Goal: Task Accomplishment & Management: Complete application form

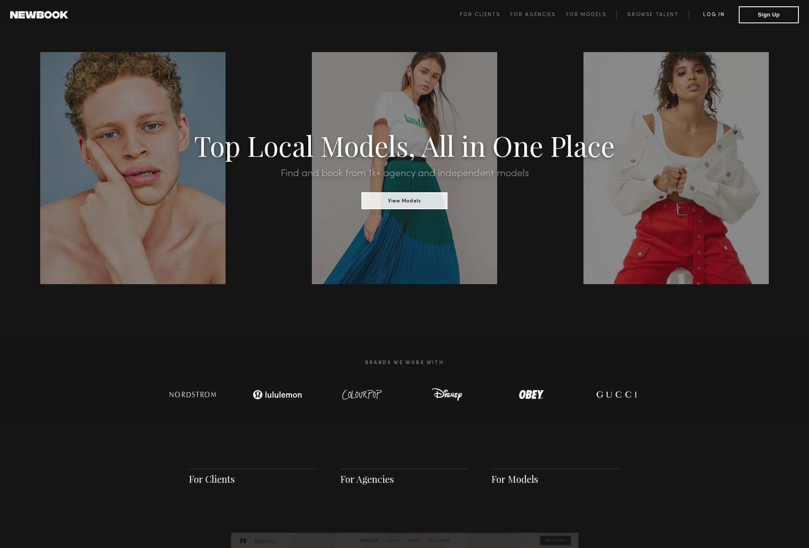
click at [720, 18] on link "Log in" at bounding box center [714, 15] width 50 height 10
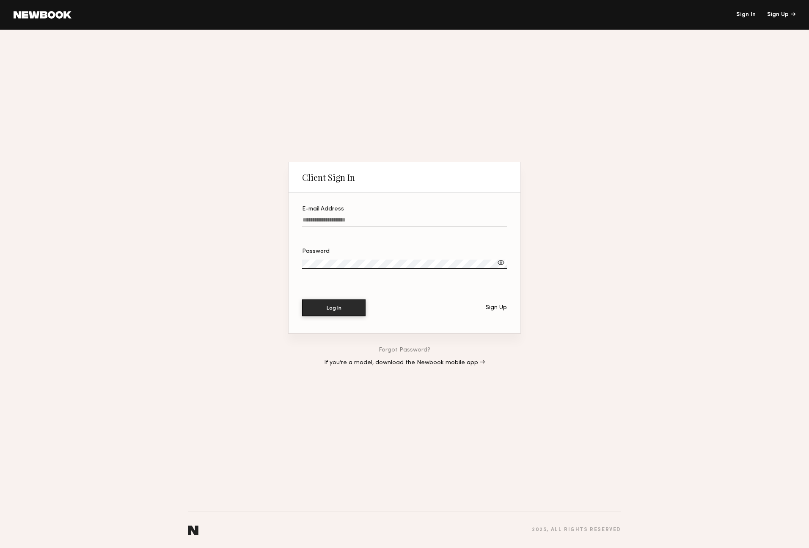
type input "**********"
click at [345, 307] on button "Log In" at bounding box center [333, 307] width 63 height 17
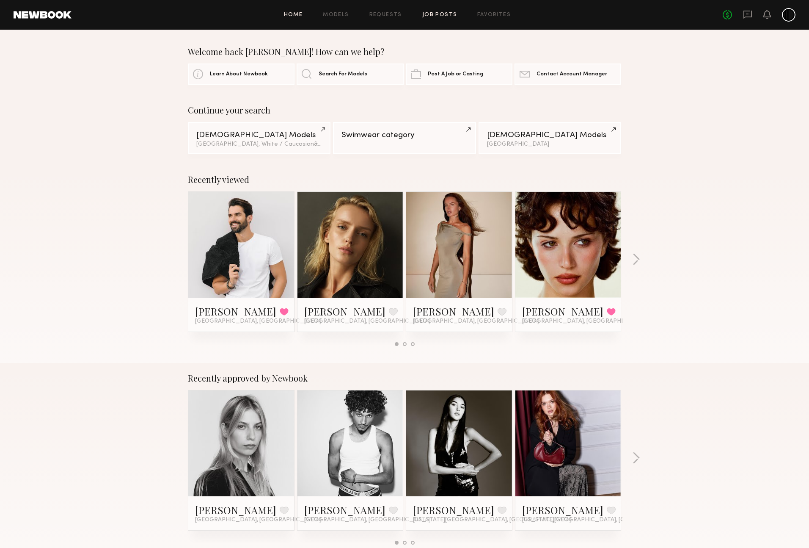
click at [450, 17] on link "Job Posts" at bounding box center [439, 15] width 35 height 6
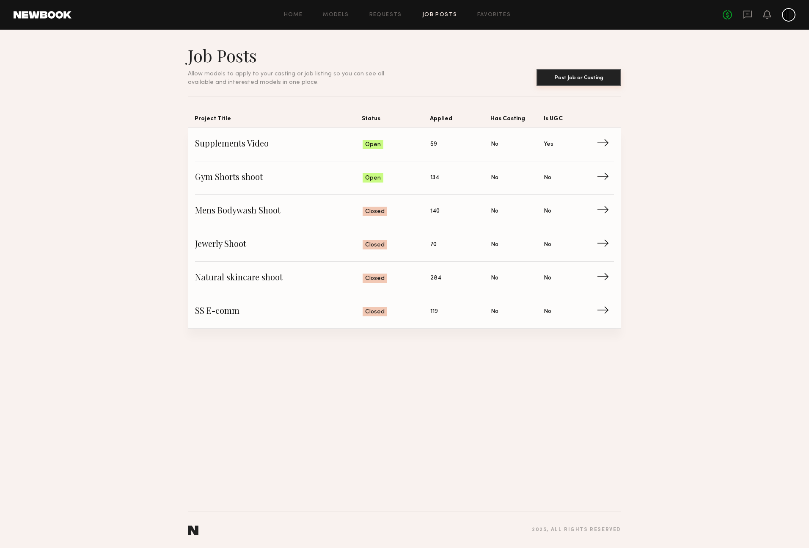
click at [563, 77] on button "Post Job or Casting" at bounding box center [579, 77] width 85 height 17
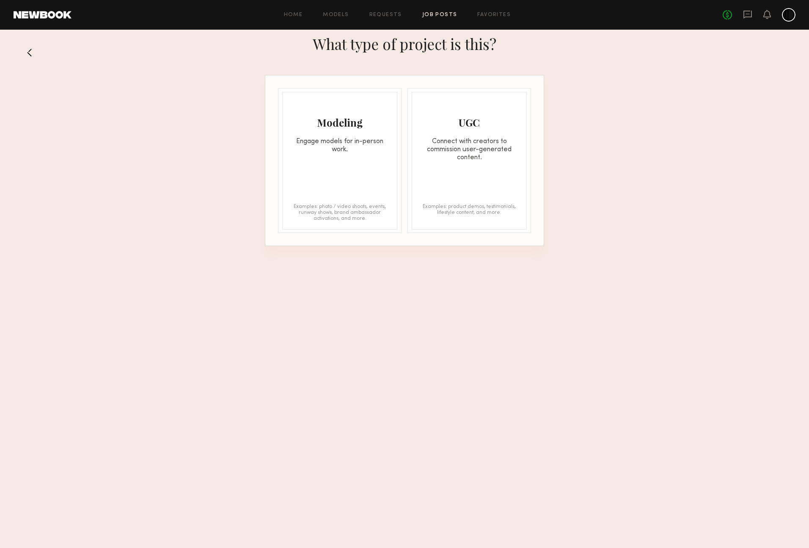
click at [342, 133] on div "Modeling Engage models for in-person work." at bounding box center [340, 122] width 114 height 61
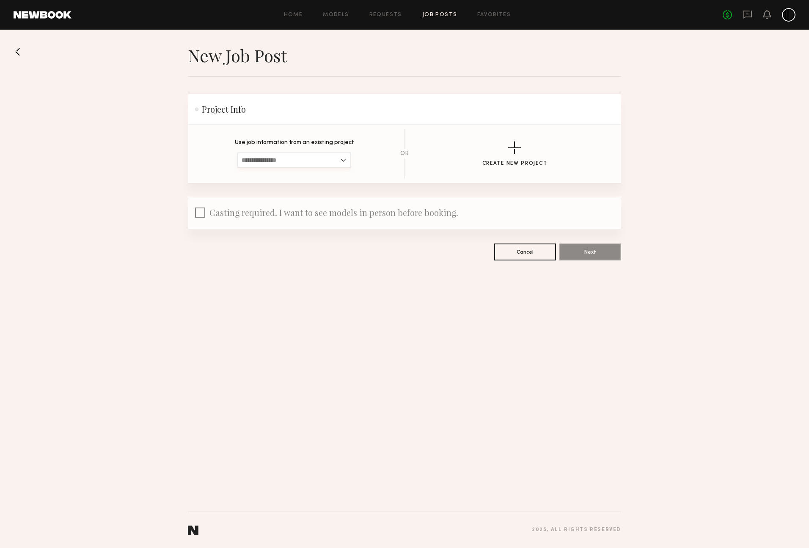
click at [326, 160] on input at bounding box center [294, 159] width 114 height 15
click at [513, 146] on div "button" at bounding box center [514, 147] width 13 height 13
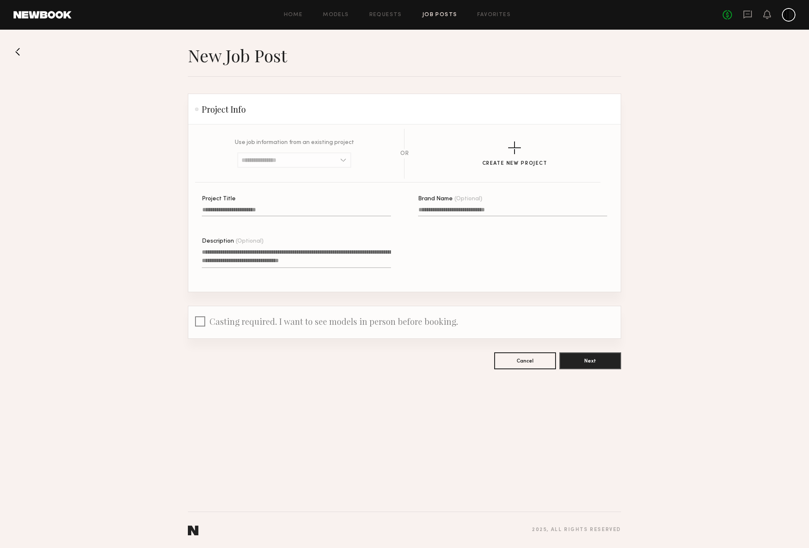
click at [259, 212] on input "Project Title" at bounding box center [296, 212] width 189 height 10
click at [238, 210] on input "**********" at bounding box center [296, 212] width 189 height 10
type input "**********"
click at [231, 253] on textarea "Description (Optional)" at bounding box center [296, 258] width 189 height 20
type textarea "*"
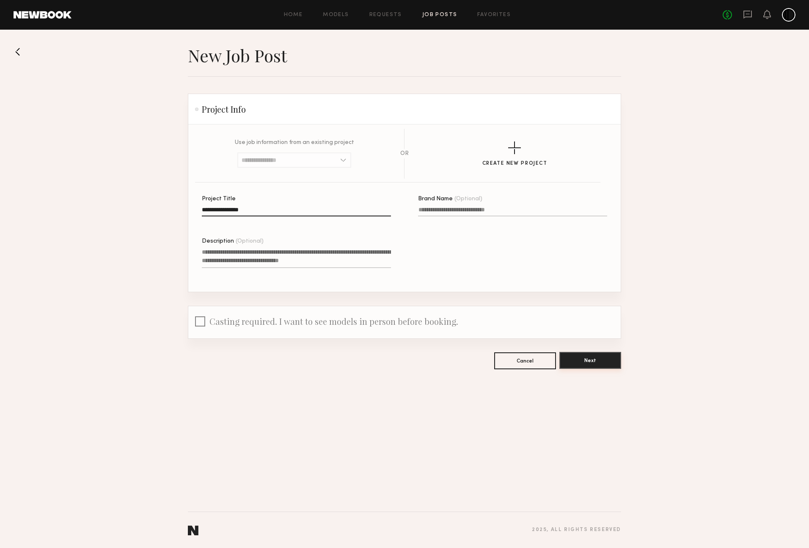
click at [591, 360] on button "Next" at bounding box center [591, 360] width 62 height 17
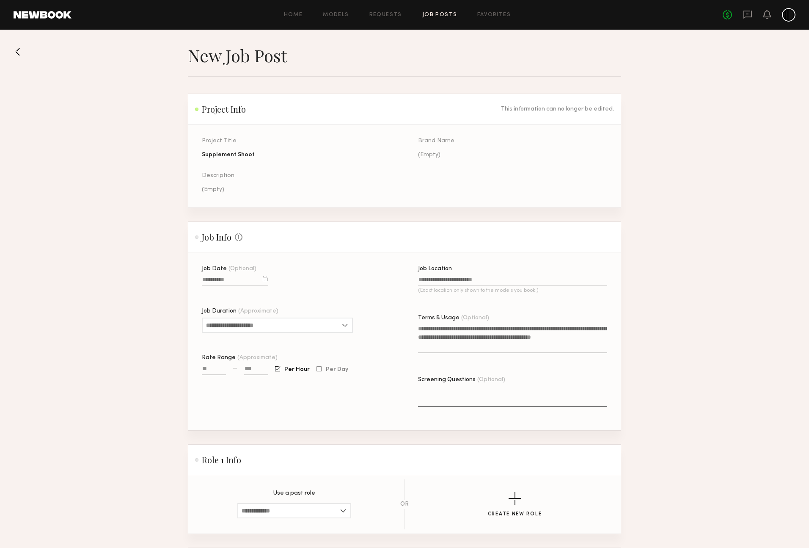
click at [265, 279] on div at bounding box center [265, 278] width 5 height 5
click at [341, 267] on div "Job Date (Optional) [DATE] Sun Mon Tue Wed Thu Fri Sat 27 28 29 30 31 1 2 3 4 5…" at bounding box center [296, 348] width 189 height 164
click at [264, 279] on div at bounding box center [265, 278] width 5 height 5
click at [282, 353] on button "29" at bounding box center [281, 352] width 14 height 8
click at [241, 325] on input "Job Duration (Approximate)" at bounding box center [277, 324] width 151 height 15
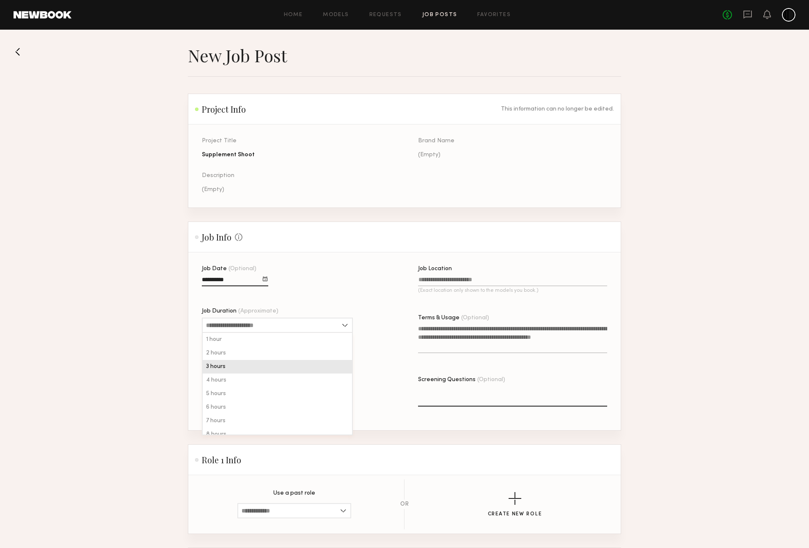
click at [232, 363] on div "3 hours" at bounding box center [277, 367] width 149 height 14
type input "*******"
click at [251, 374] on input at bounding box center [256, 370] width 24 height 10
type input "****"
click at [272, 394] on div "Job Date (Optional) Job Duration (Approximate) ******* 1 hour 2 hours 3 hours 4…" at bounding box center [296, 348] width 189 height 164
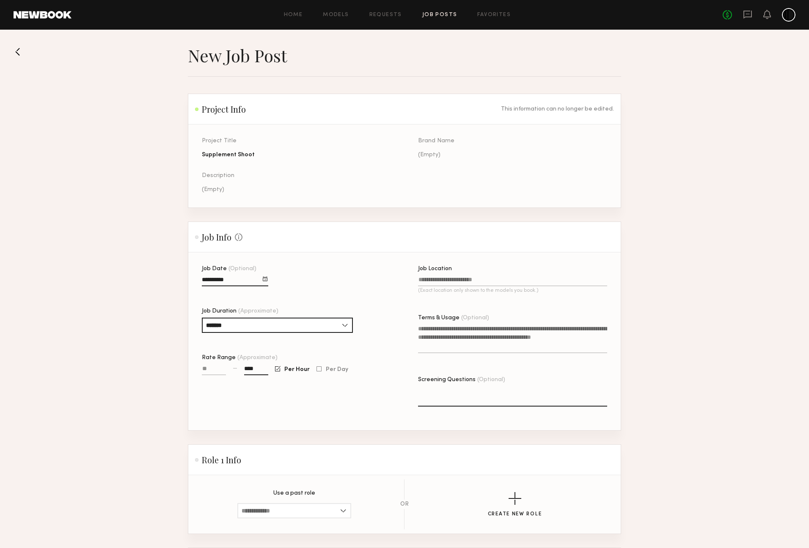
click at [446, 280] on input "Job Location (Exact location only shown to the models you book.)" at bounding box center [512, 281] width 189 height 10
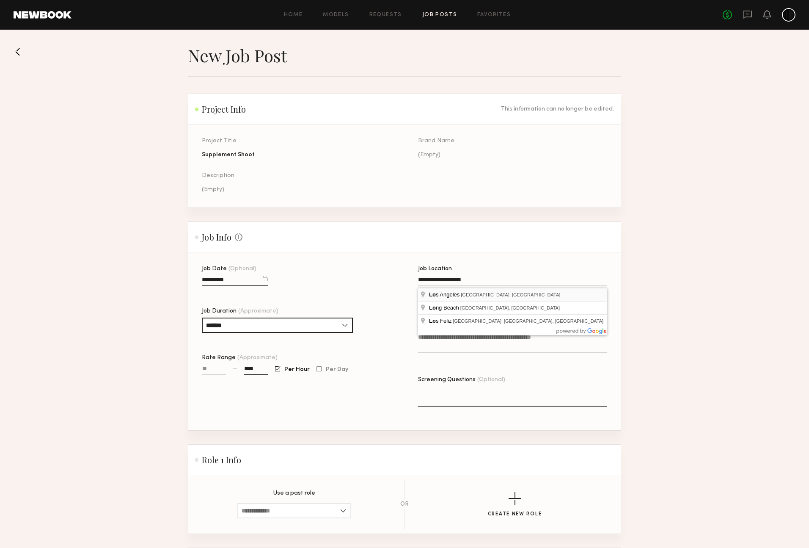
type input "**********"
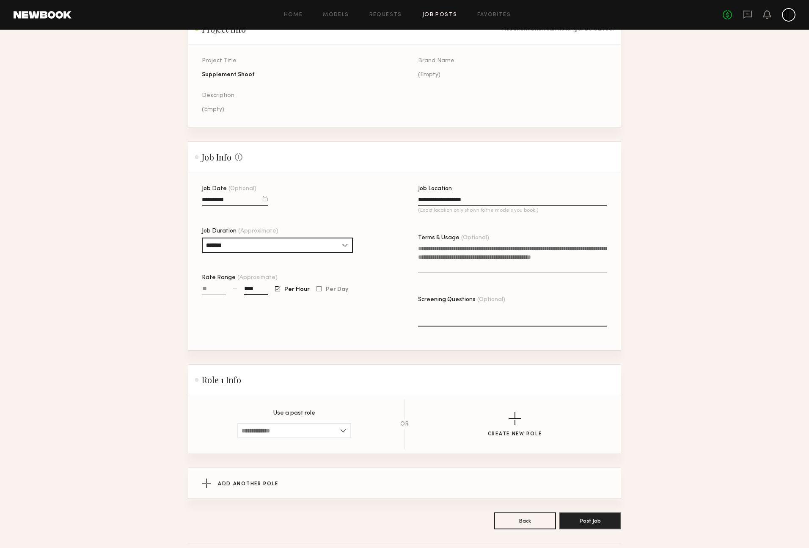
scroll to position [113, 0]
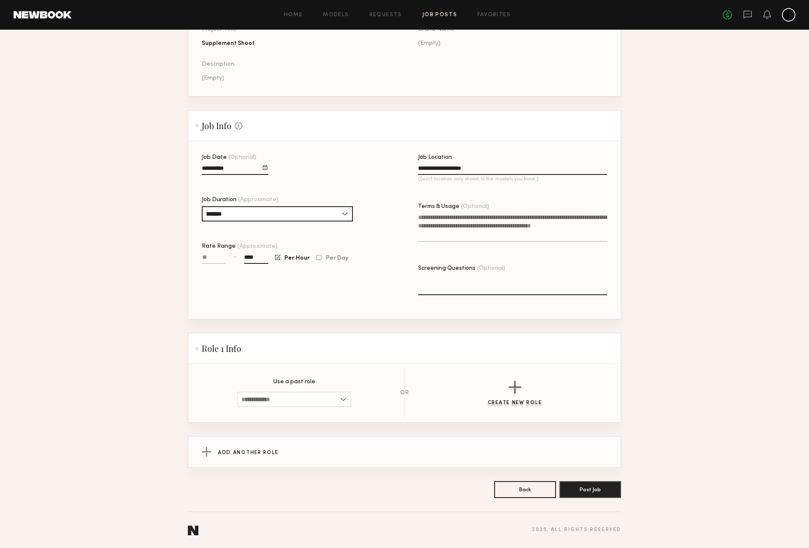
click at [512, 388] on div "button" at bounding box center [515, 387] width 13 height 13
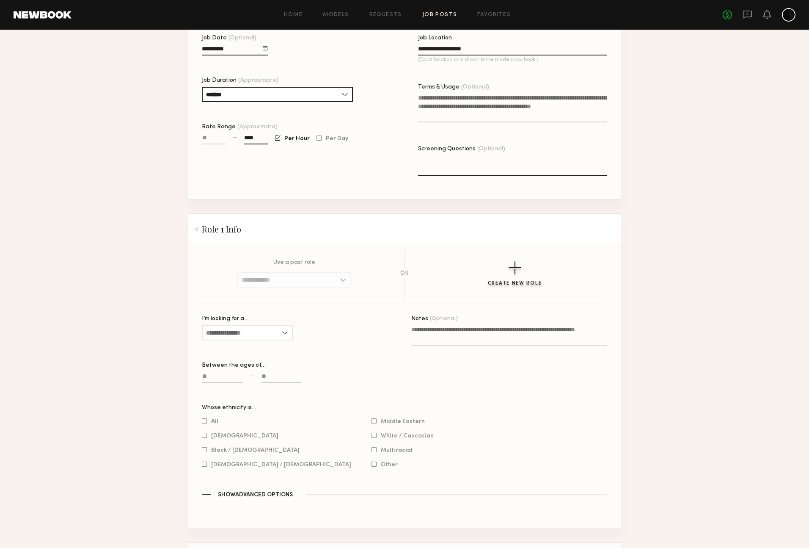
scroll to position [244, 0]
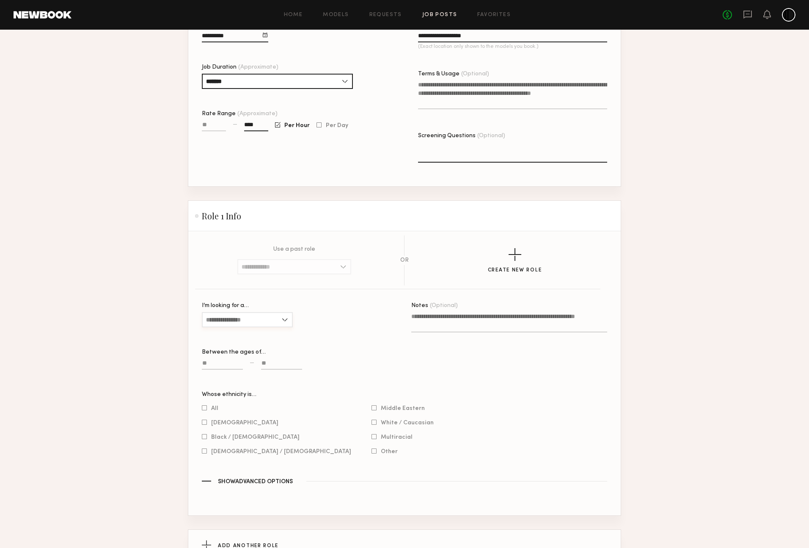
click at [281, 316] on input "I’m looking for a…" at bounding box center [247, 319] width 91 height 15
click at [220, 337] on span "[DEMOGRAPHIC_DATA]" at bounding box center [239, 334] width 67 height 6
type input "******"
click at [227, 370] on input at bounding box center [222, 365] width 41 height 10
type input "**"
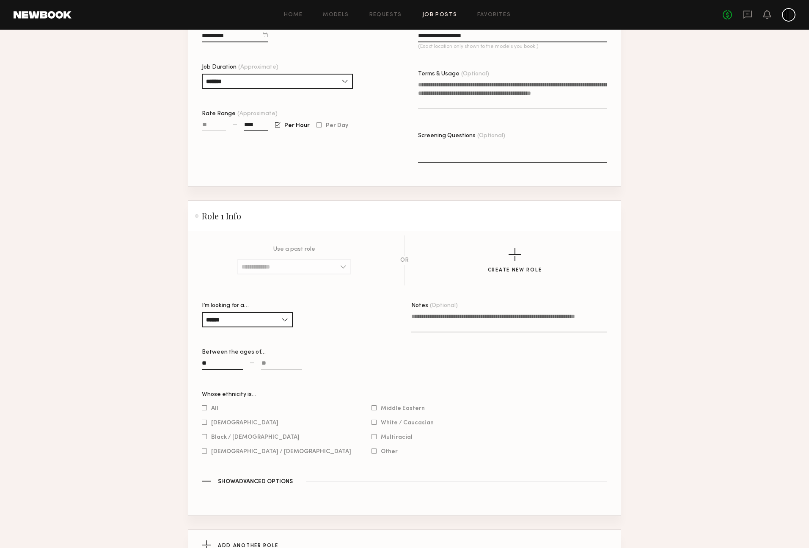
click at [278, 370] on input at bounding box center [281, 365] width 41 height 10
type input "**"
click at [341, 334] on div "I’m looking for a… ****** [DEMOGRAPHIC_DATA] [DEMOGRAPHIC_DATA] All" at bounding box center [300, 319] width 196 height 33
click at [372, 425] on div at bounding box center [374, 422] width 5 height 6
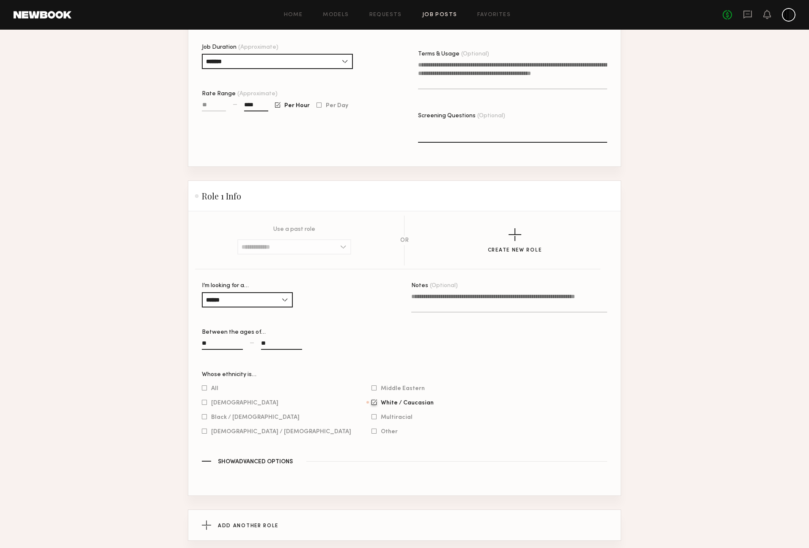
scroll to position [264, 0]
click at [223, 464] on span "Show Advanced Options" at bounding box center [255, 461] width 75 height 6
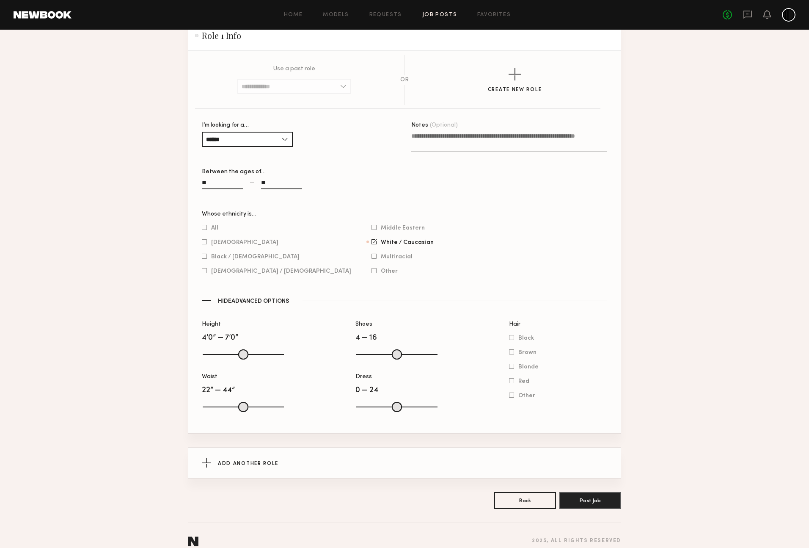
scroll to position [425, 0]
drag, startPoint x: 211, startPoint y: 364, endPoint x: 245, endPoint y: 364, distance: 33.4
type input "**"
click at [245, 359] on input "Height" at bounding box center [243, 354] width 81 height 10
drag, startPoint x: 275, startPoint y: 364, endPoint x: 256, endPoint y: 364, distance: 19.5
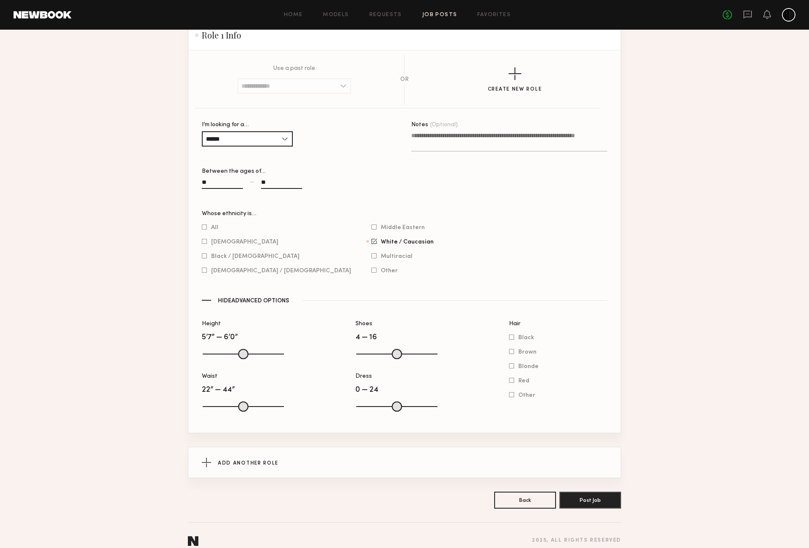
type input "**"
click at [256, 359] on input "range" at bounding box center [243, 354] width 81 height 10
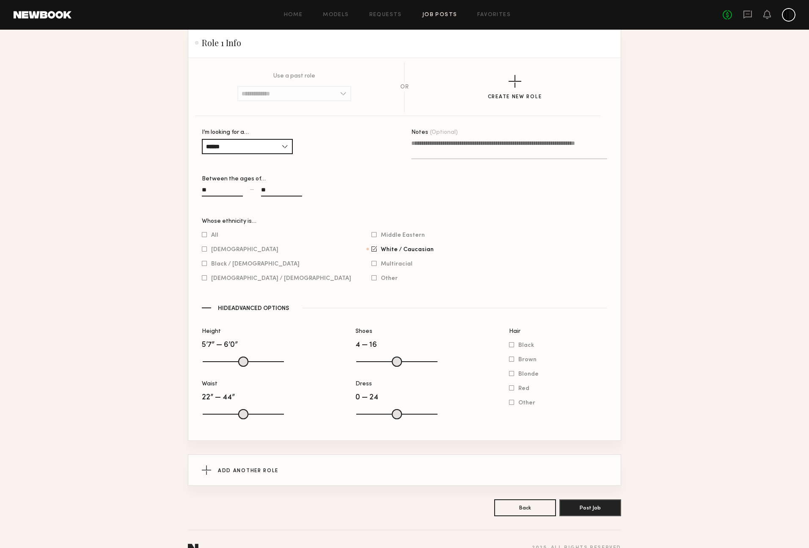
scroll to position [447, 0]
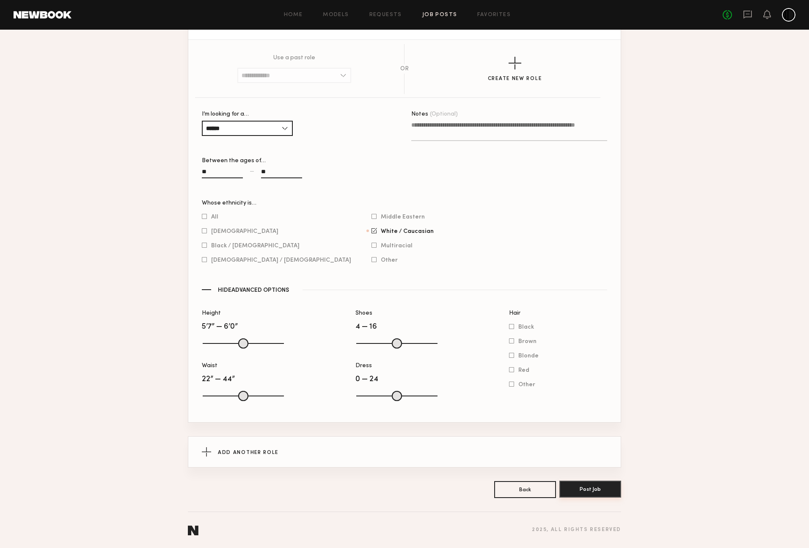
click at [577, 495] on button "Post Job" at bounding box center [591, 488] width 62 height 17
click at [583, 488] on button "Post Job" at bounding box center [591, 488] width 62 height 17
click at [600, 486] on button "Post Job" at bounding box center [591, 488] width 62 height 17
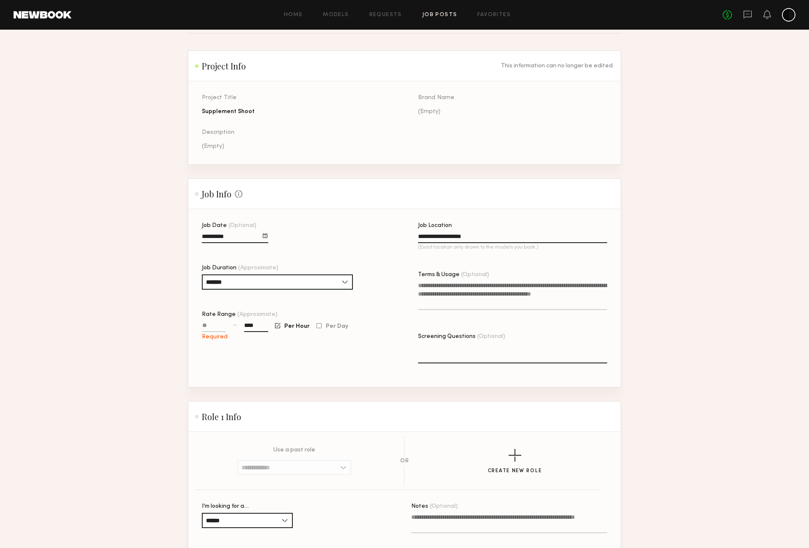
scroll to position [48, 0]
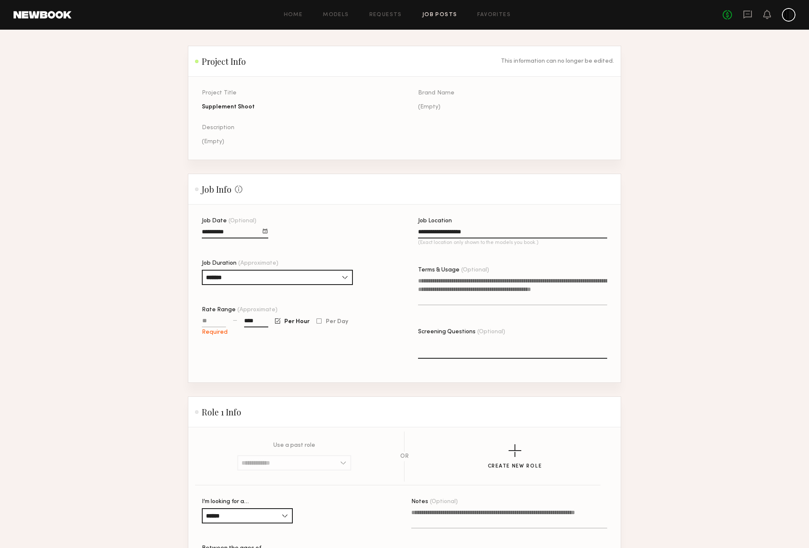
click at [214, 324] on input "Rate Range (Approximate)" at bounding box center [214, 322] width 24 height 10
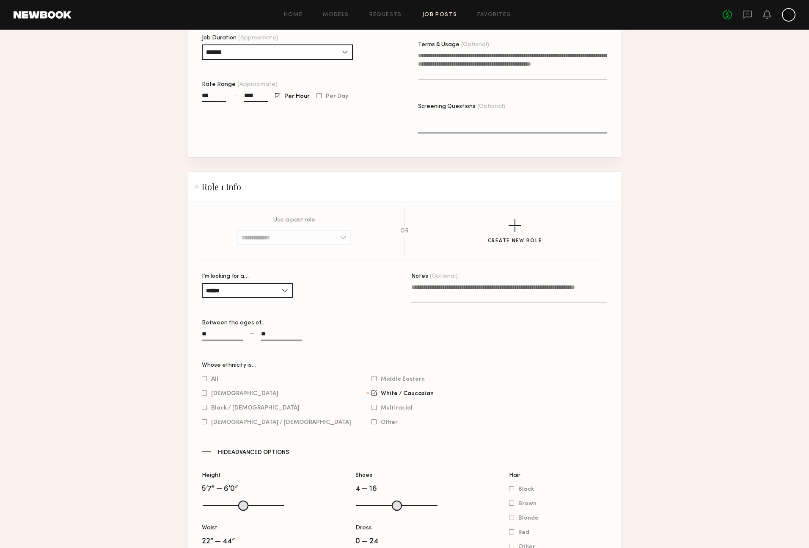
scroll to position [447, 0]
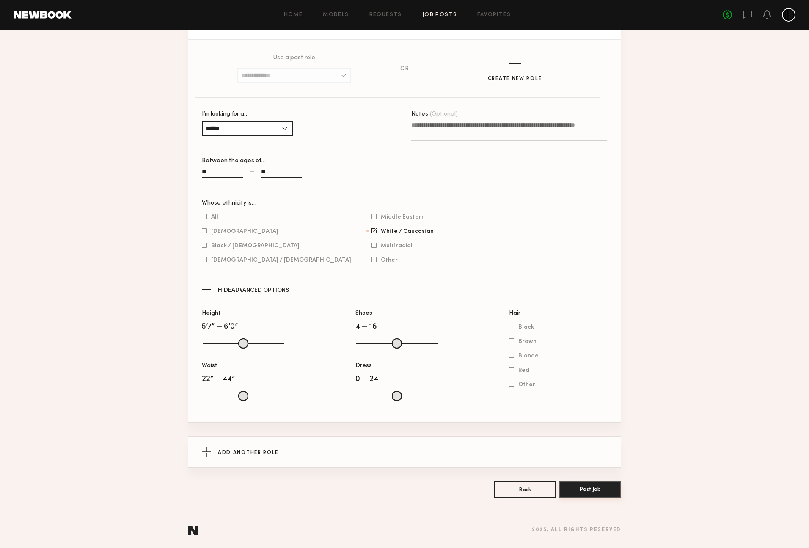
type input "***"
click at [595, 490] on button "Post Job" at bounding box center [591, 488] width 62 height 17
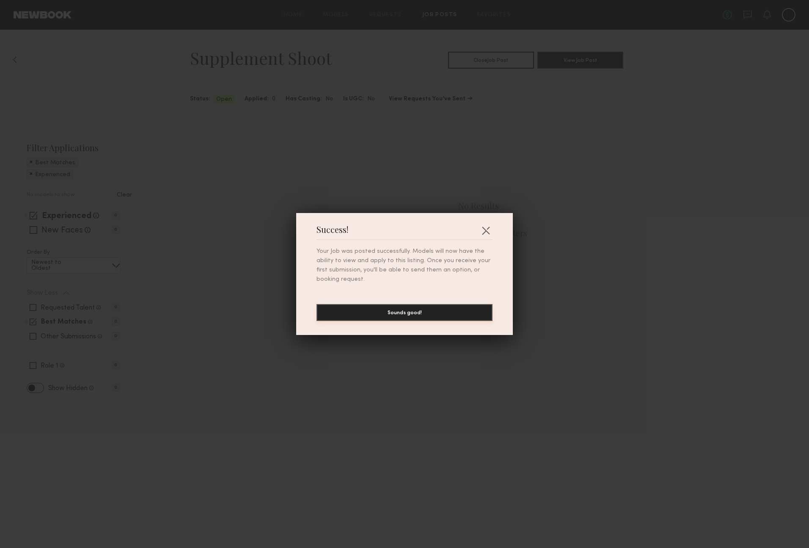
click at [376, 317] on button "Sounds good!" at bounding box center [405, 312] width 176 height 17
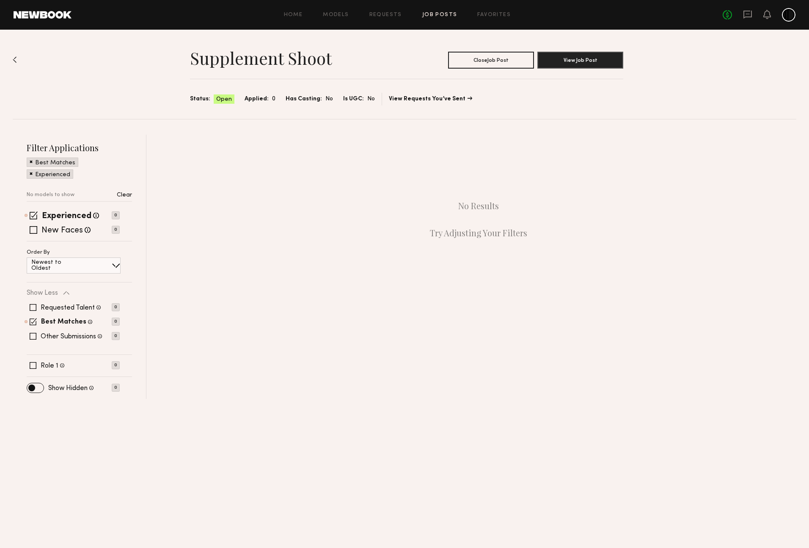
click at [25, 207] on div "Filter Applications Best Matches Experienced No models to show Clear Experience…" at bounding box center [80, 267] width 134 height 264
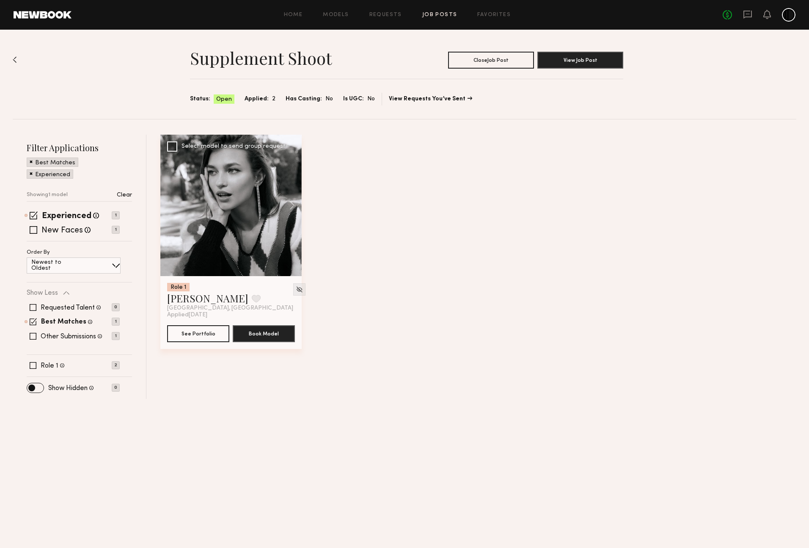
click at [244, 218] on div at bounding box center [230, 205] width 141 height 141
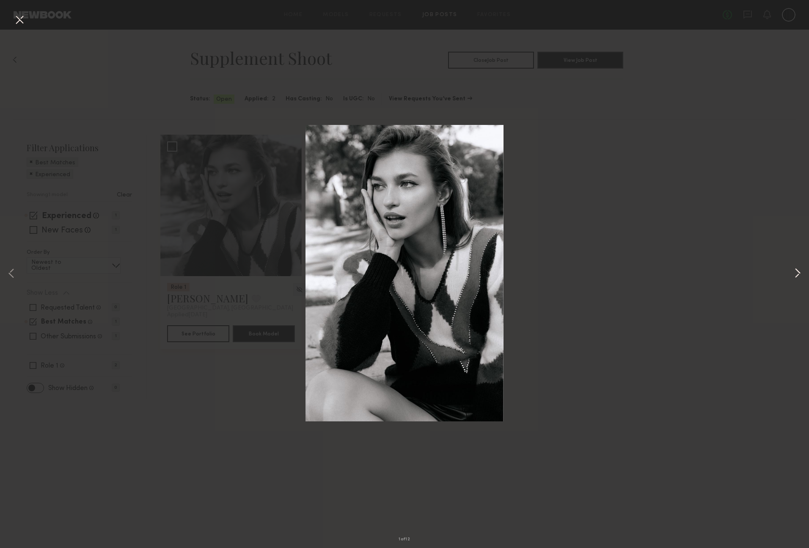
click at [794, 272] on button at bounding box center [798, 274] width 10 height 438
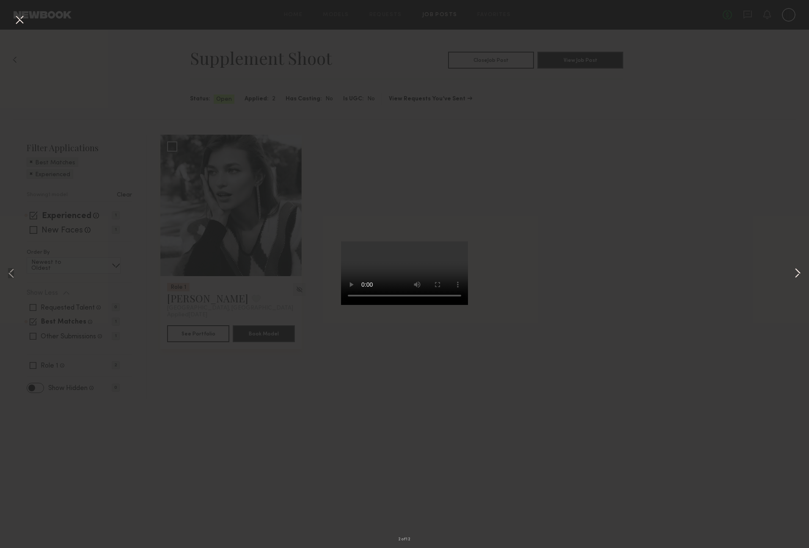
click at [794, 272] on button at bounding box center [798, 274] width 10 height 438
click at [799, 273] on button at bounding box center [798, 274] width 10 height 438
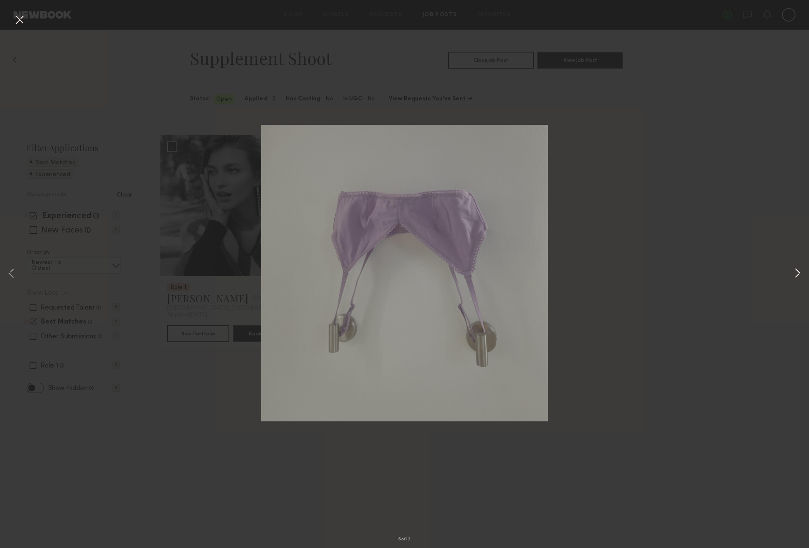
click at [800, 272] on button at bounding box center [798, 274] width 10 height 438
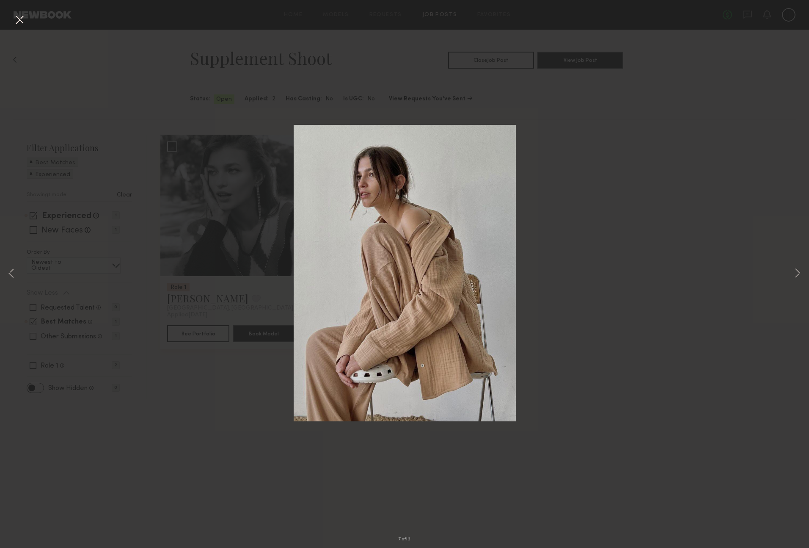
click at [635, 276] on div "7 of 12" at bounding box center [404, 274] width 809 height 548
click at [35, 239] on div "7 of 12" at bounding box center [404, 274] width 809 height 548
click at [44, 228] on div "7 of 12" at bounding box center [404, 274] width 809 height 548
click at [33, 228] on div "7 of 12" at bounding box center [404, 274] width 809 height 548
click at [12, 12] on div "7 of 12" at bounding box center [404, 274] width 809 height 548
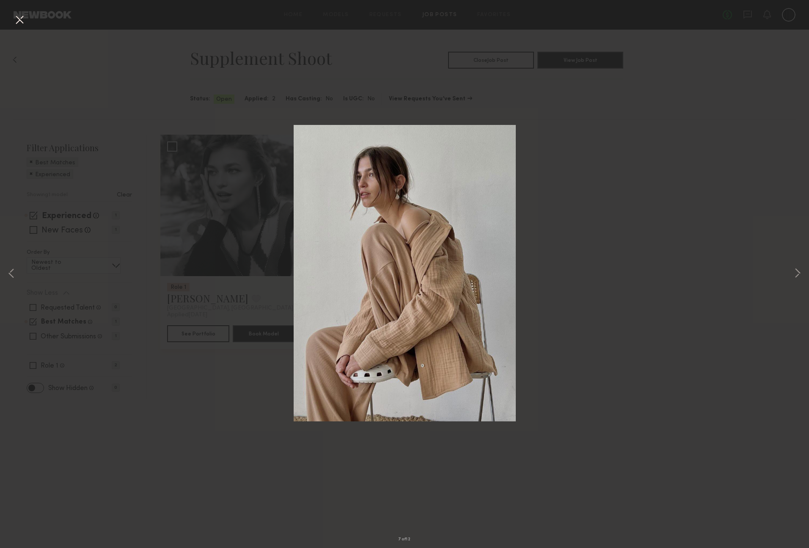
click at [17, 17] on button at bounding box center [20, 20] width 14 height 15
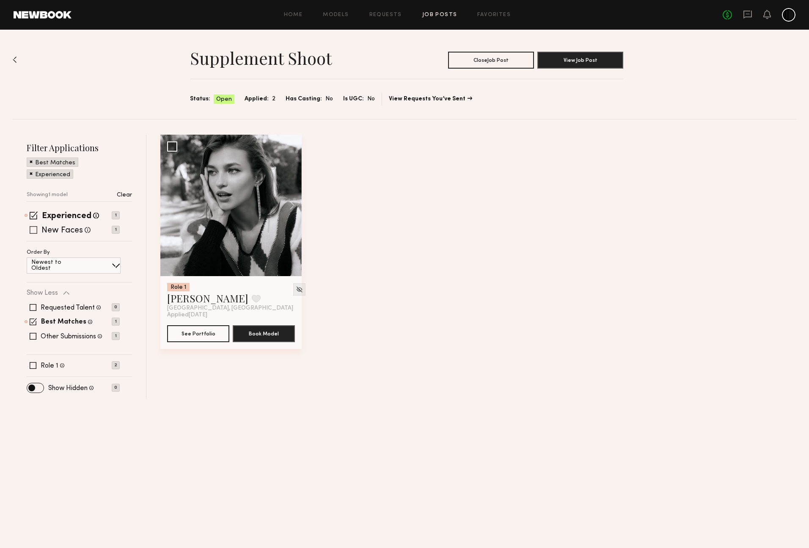
click at [28, 226] on div "New Faces Talent we've deemed to be in the early stages of their professional c…" at bounding box center [73, 229] width 93 height 7
click at [32, 234] on div "Experienced Talent we've deemed to have ample paid, professional modeling exper…" at bounding box center [79, 226] width 105 height 29
click at [33, 228] on span at bounding box center [34, 230] width 8 height 8
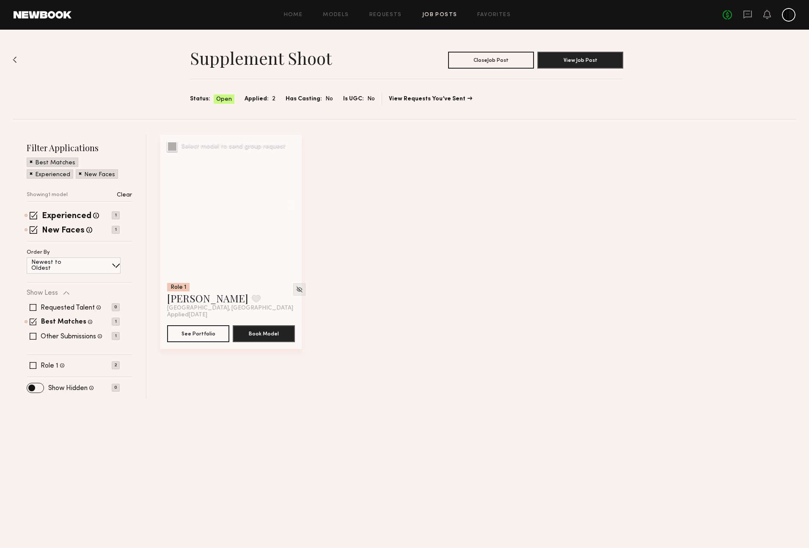
click at [264, 218] on div at bounding box center [230, 205] width 141 height 141
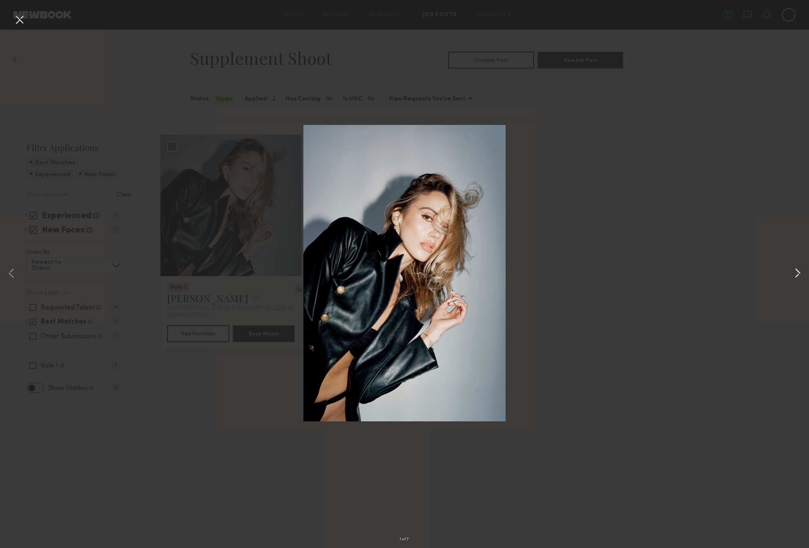
click at [797, 275] on button at bounding box center [798, 274] width 10 height 438
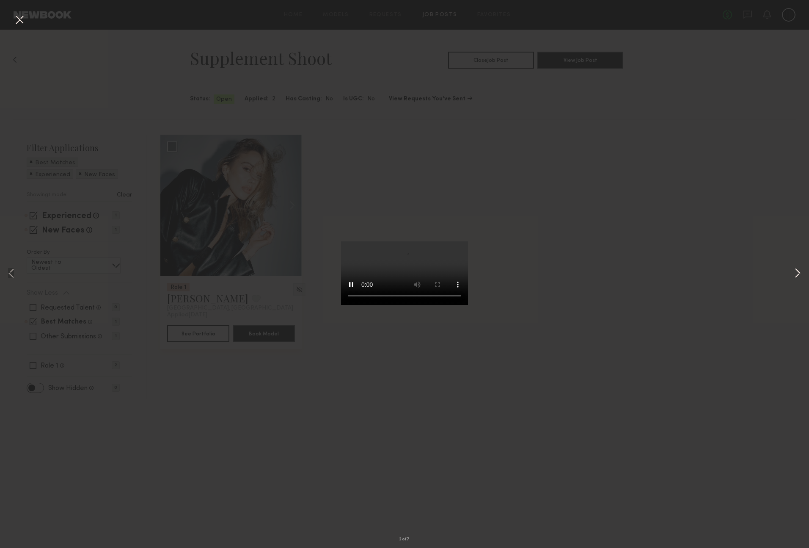
click at [797, 275] on button at bounding box center [798, 274] width 10 height 438
click at [793, 274] on button at bounding box center [798, 274] width 10 height 438
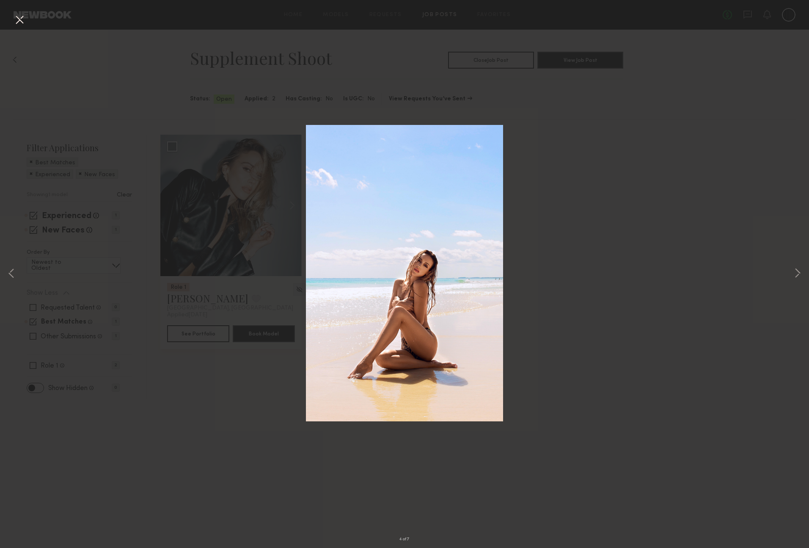
click at [117, 136] on div "4 of 7" at bounding box center [404, 274] width 809 height 548
click at [21, 21] on button at bounding box center [20, 20] width 14 height 15
